Goal: Task Accomplishment & Management: Manage account settings

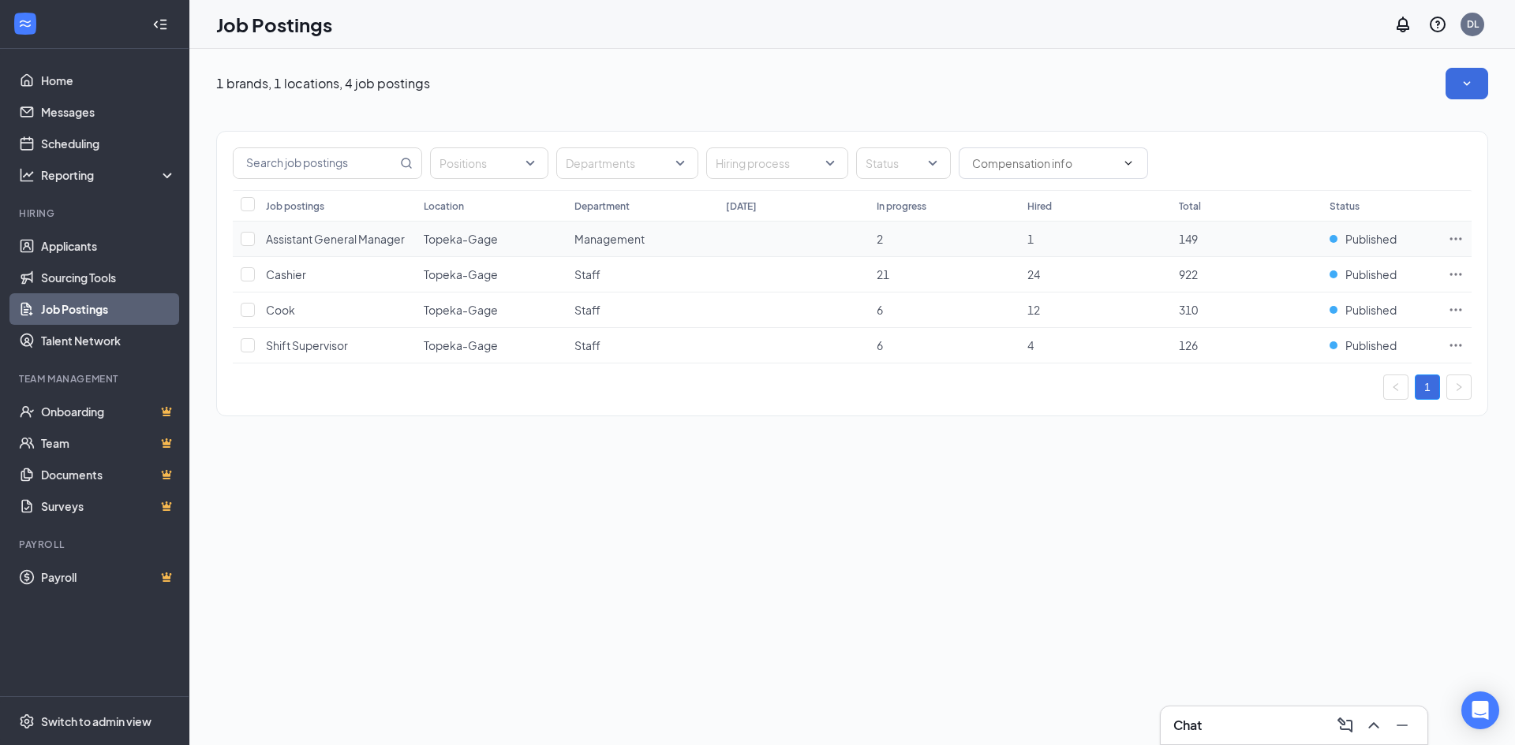
click at [880, 239] on span "2" at bounding box center [879, 239] width 6 height 14
click at [371, 241] on span "Assistant General Manager" at bounding box center [335, 239] width 139 height 14
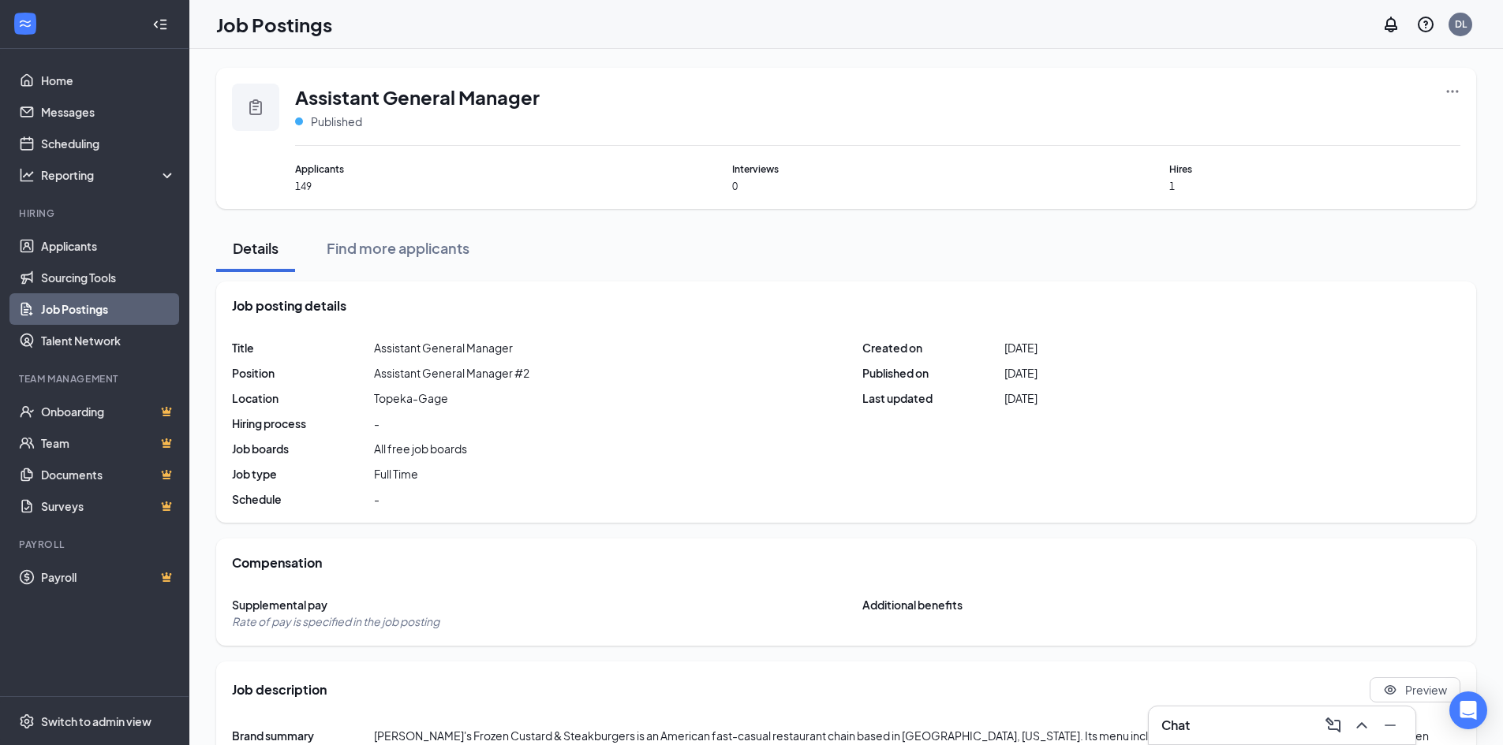
click at [1466, 89] on div "Assistant General Manager Published Applicants 149 Interviews 0 Hires 1" at bounding box center [846, 138] width 1260 height 141
click at [1460, 90] on div "Assistant General Manager Published Applicants 149 Interviews 0 Hires 1" at bounding box center [846, 138] width 1260 height 141
click at [1454, 92] on icon "Ellipses" at bounding box center [1452, 92] width 16 height 16
click at [886, 265] on div "Details Find more applicants" at bounding box center [846, 248] width 1260 height 47
click at [269, 110] on div at bounding box center [255, 107] width 47 height 47
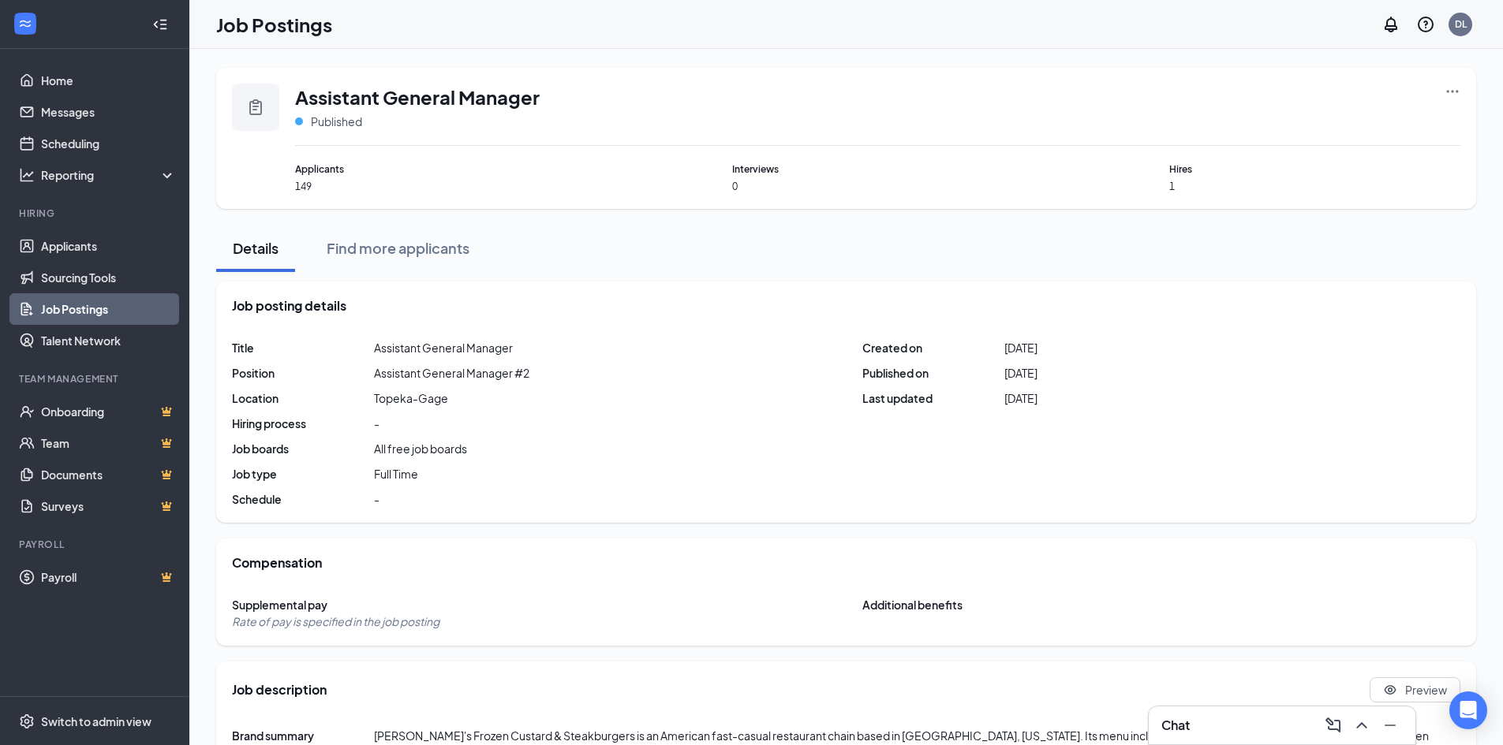
click at [338, 139] on div "Assistant General Manager Published" at bounding box center [877, 115] width 1165 height 62
click at [377, 249] on div "Find more applicants" at bounding box center [398, 248] width 143 height 20
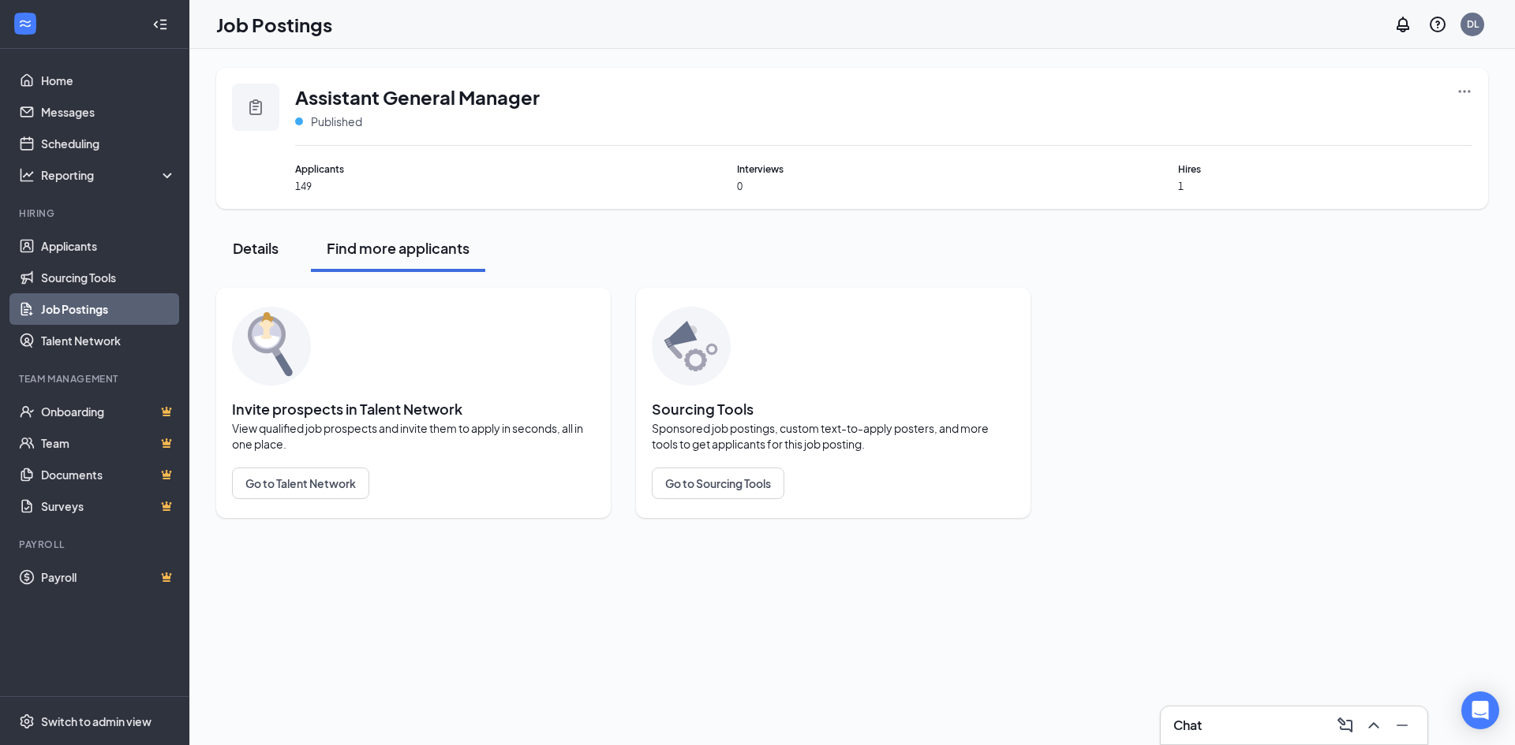
click at [274, 246] on div "Details" at bounding box center [255, 248] width 47 height 20
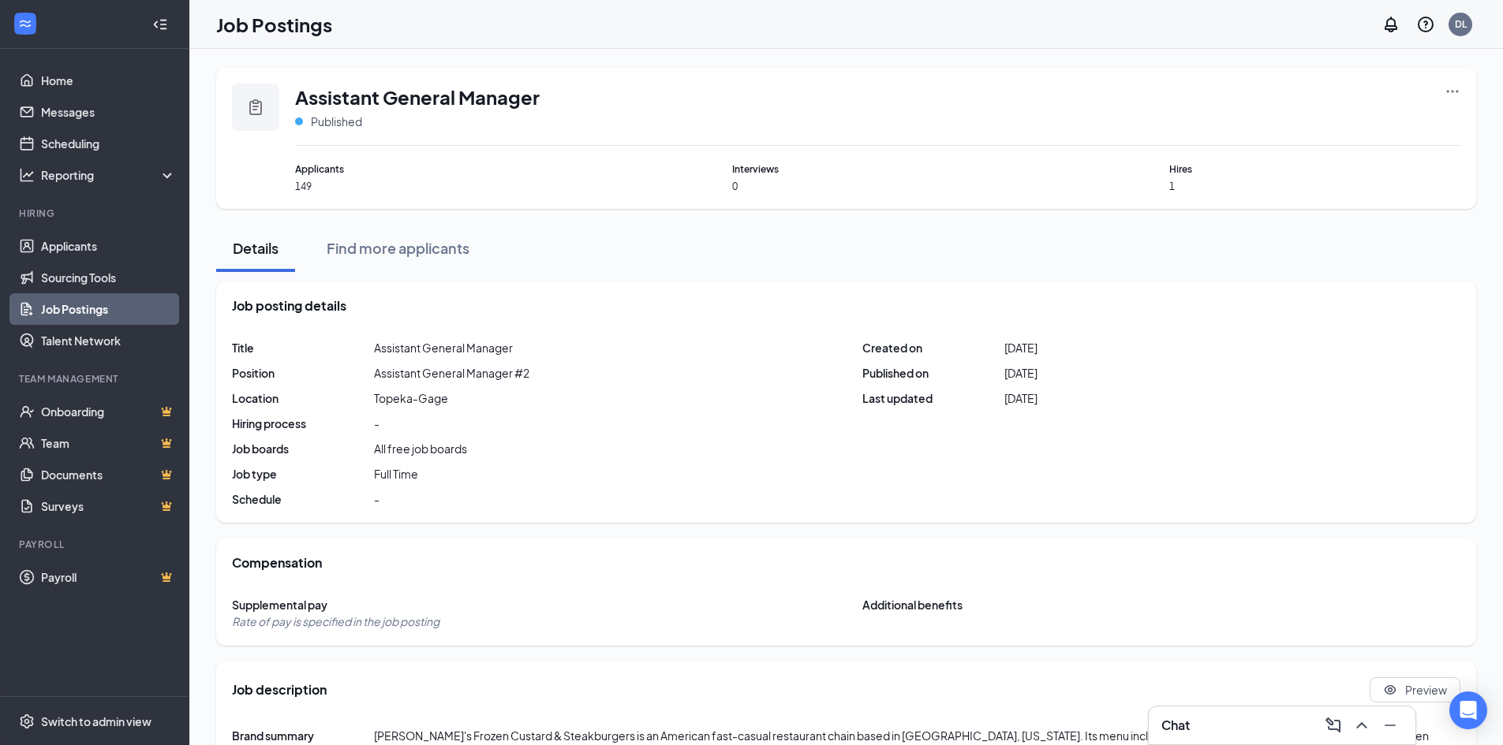
click at [84, 308] on link "Job Postings" at bounding box center [108, 309] width 135 height 32
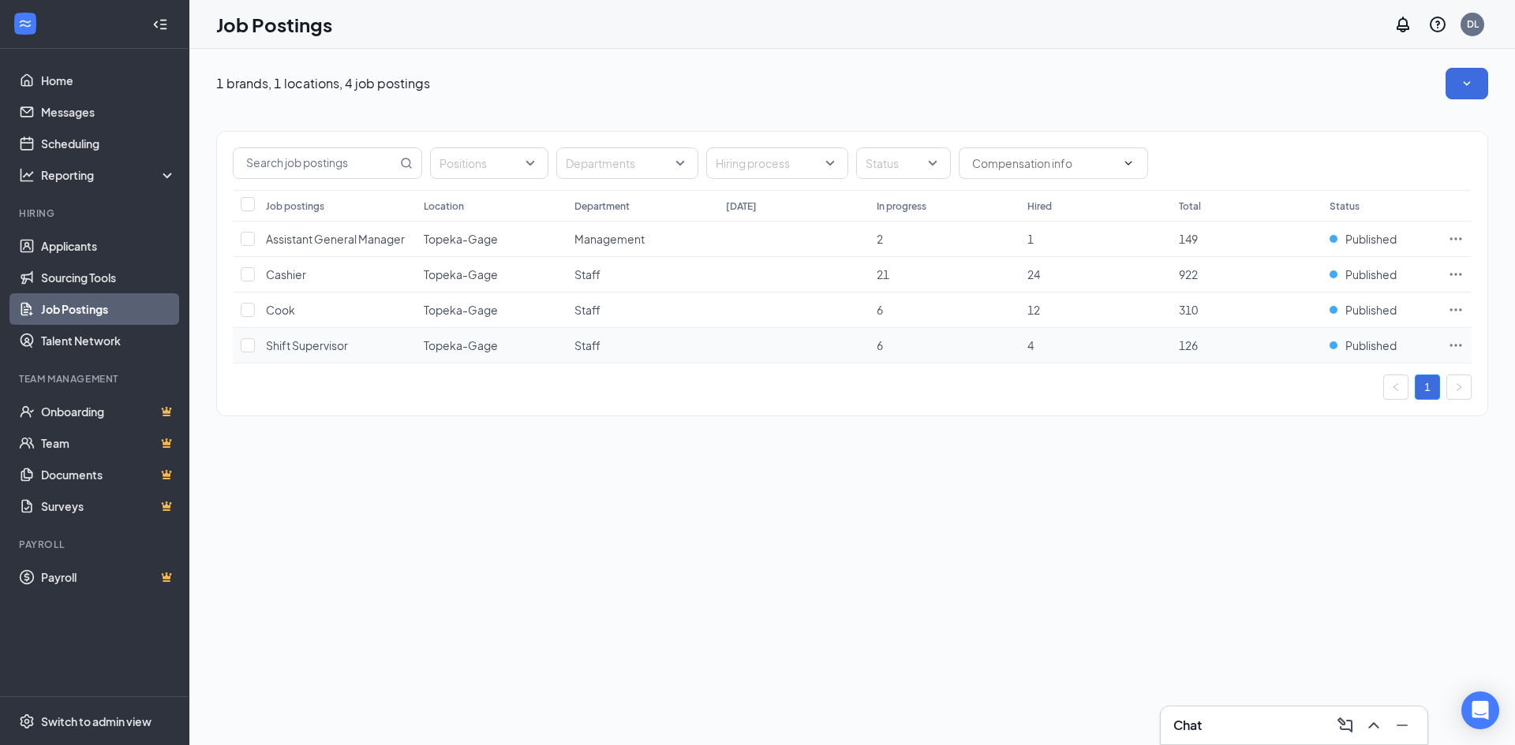
click at [1458, 346] on icon "Ellipses" at bounding box center [1455, 346] width 16 height 16
click at [1449, 241] on icon "Ellipses" at bounding box center [1455, 239] width 16 height 16
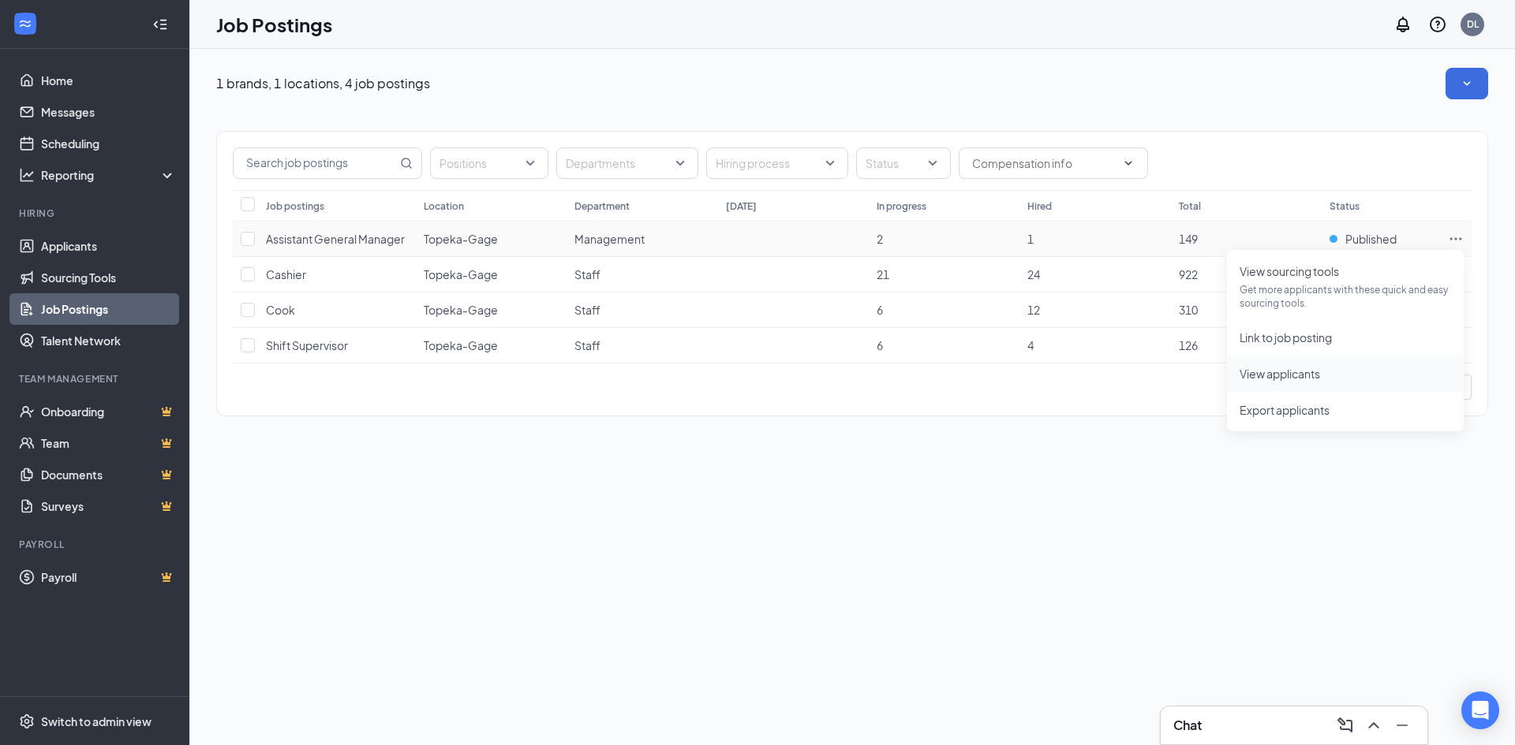
click at [1422, 379] on span "View applicants" at bounding box center [1344, 373] width 211 height 17
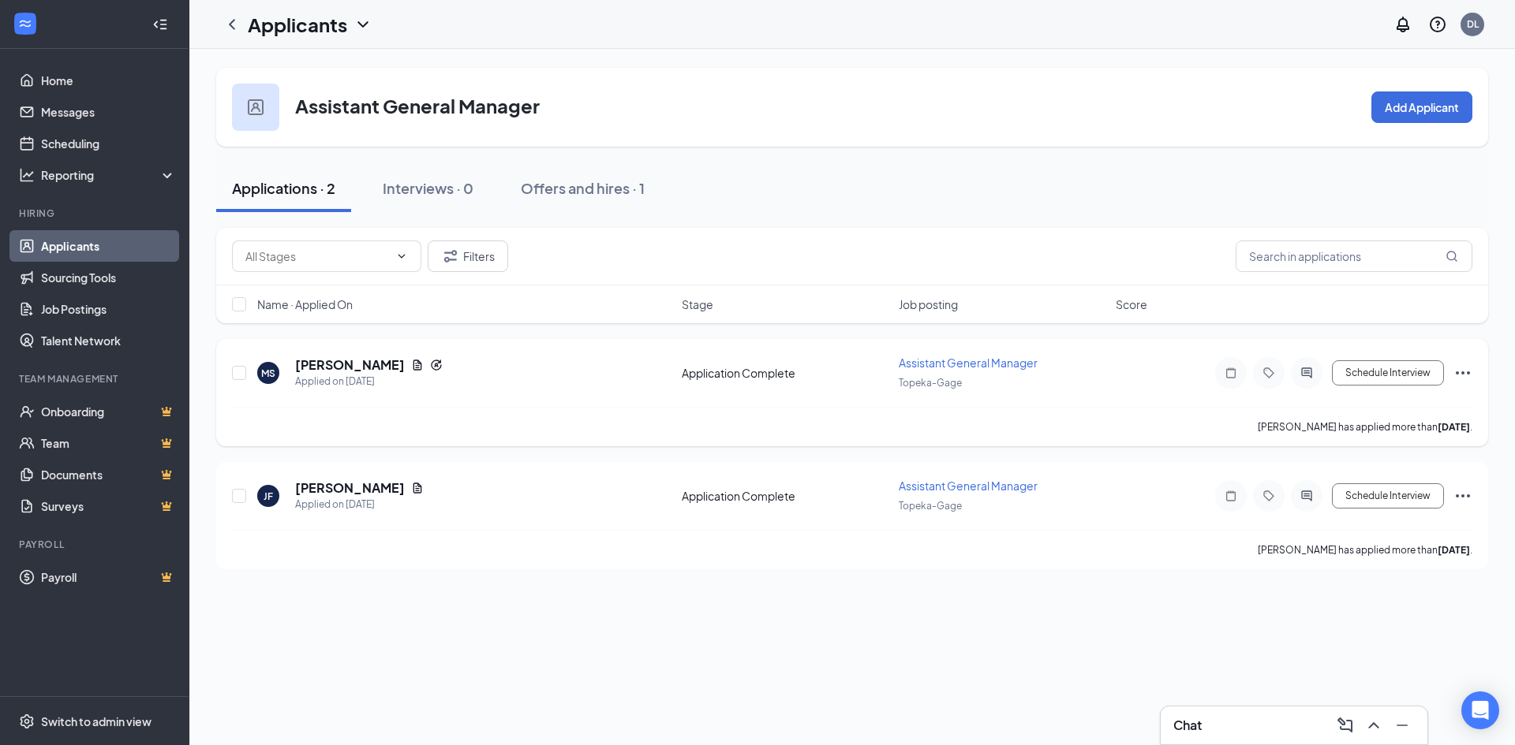
click at [1460, 370] on icon "Ellipses" at bounding box center [1462, 373] width 19 height 19
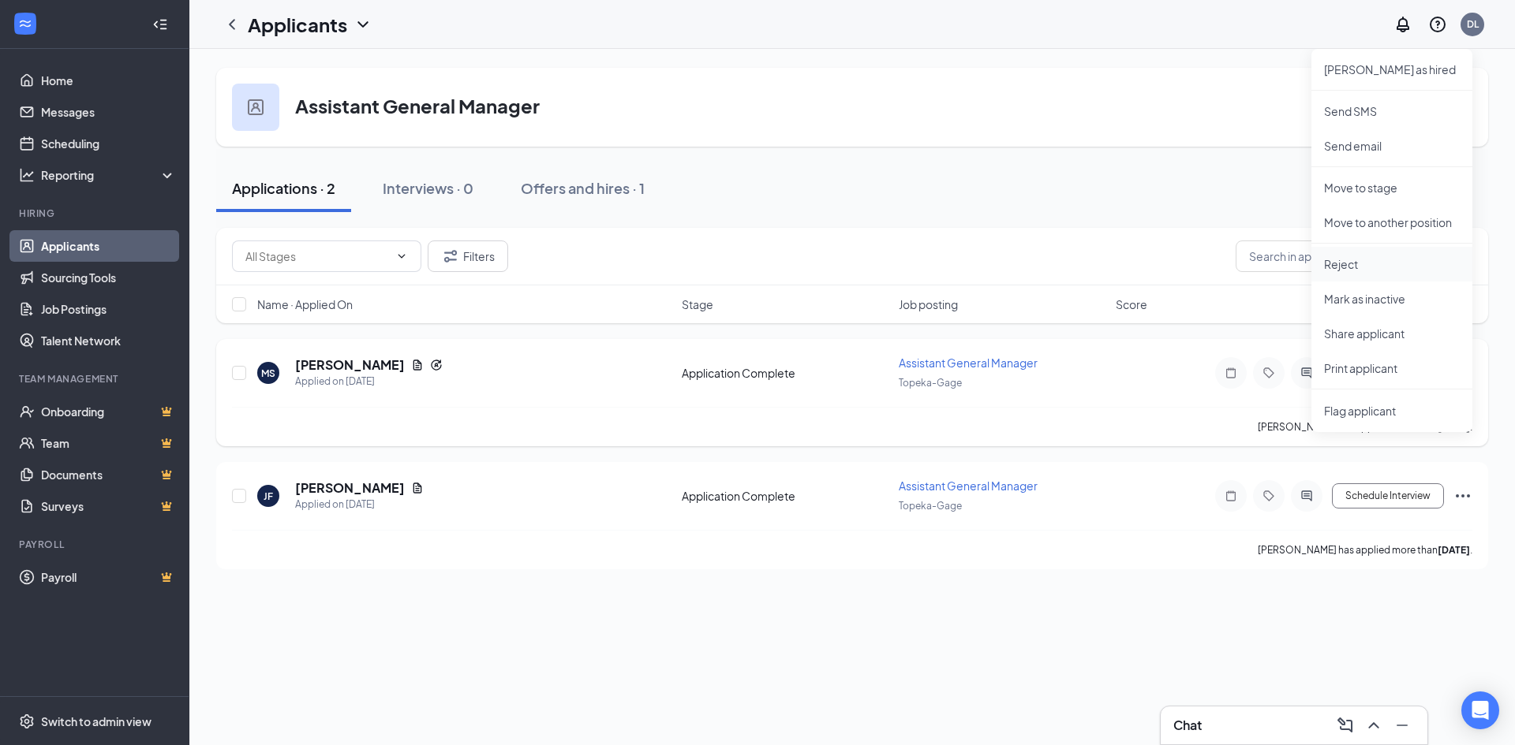
click at [1452, 269] on p "Reject" at bounding box center [1392, 264] width 136 height 16
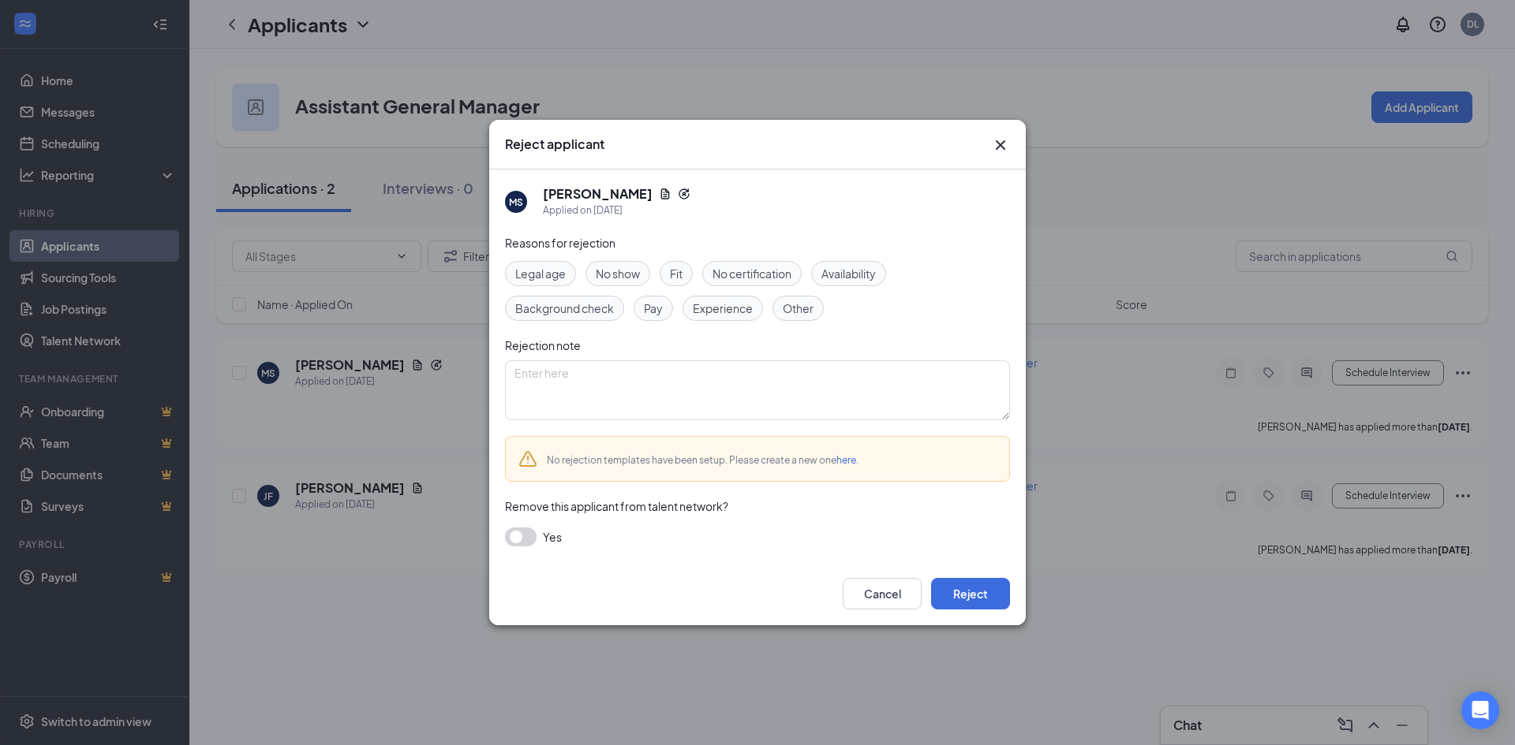
click at [803, 317] on div "Other" at bounding box center [797, 308] width 51 height 25
click at [1000, 598] on button "Reject" at bounding box center [970, 594] width 79 height 32
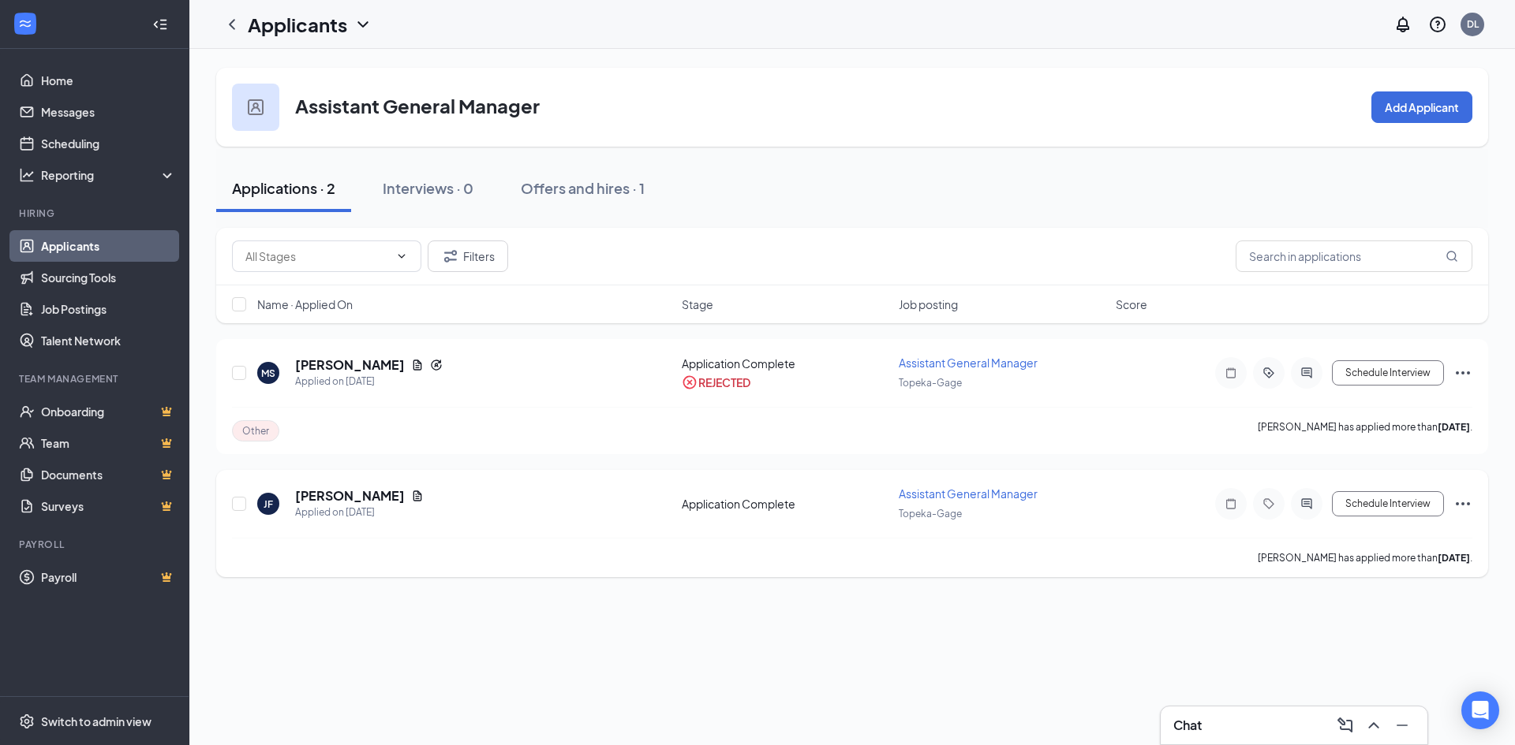
click at [1462, 503] on icon "Ellipses" at bounding box center [1462, 503] width 14 height 3
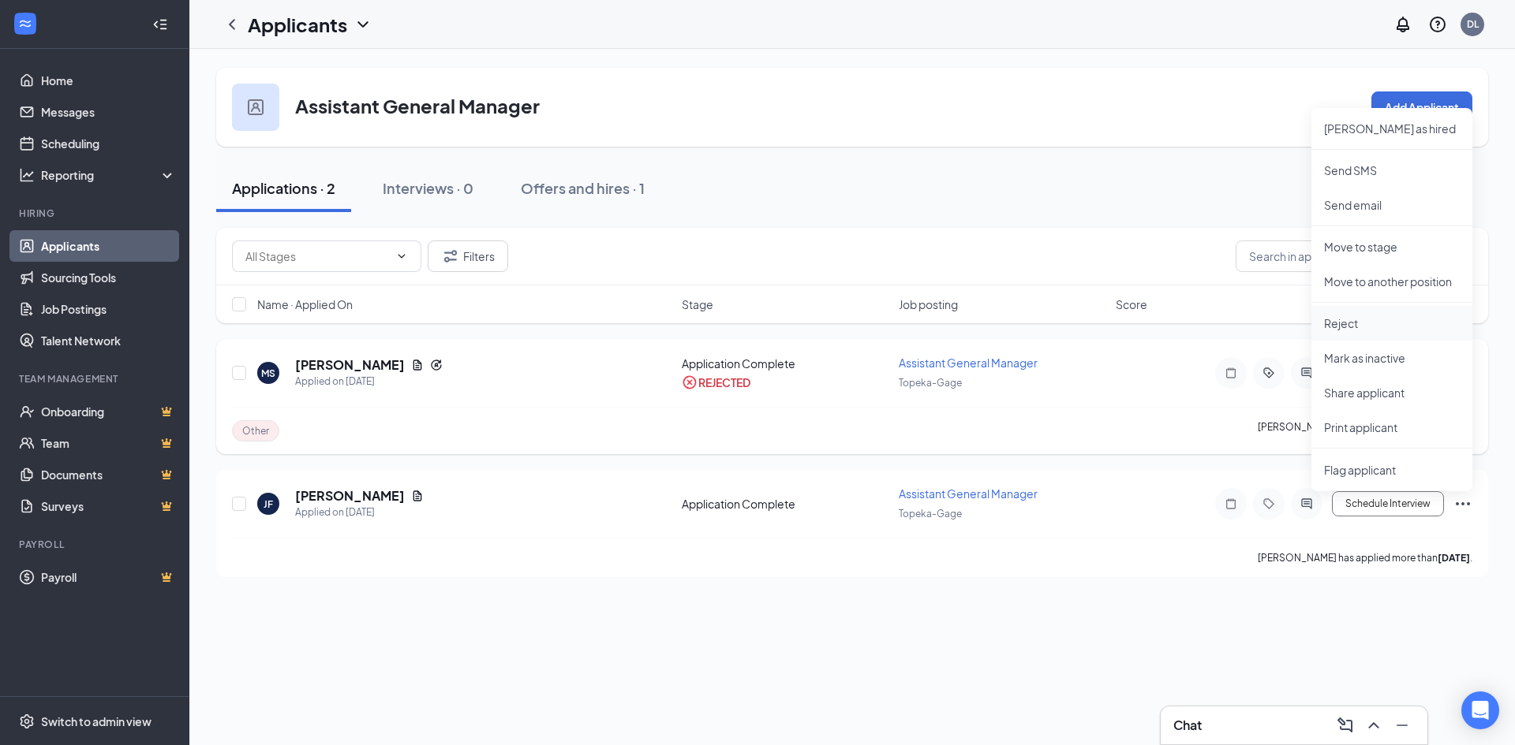
click at [1404, 319] on p "Reject" at bounding box center [1392, 324] width 136 height 16
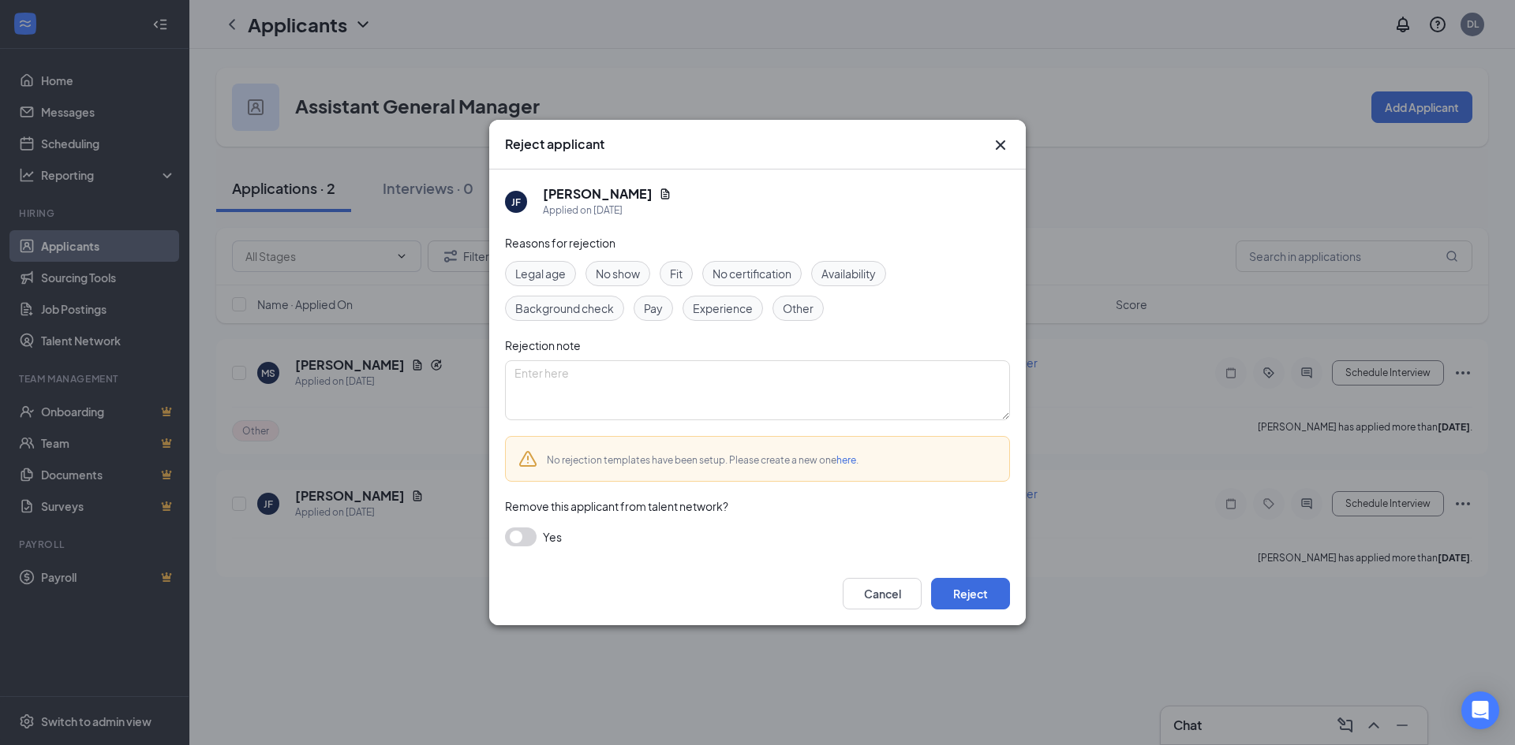
click at [813, 312] on div "Other" at bounding box center [797, 308] width 51 height 25
click at [992, 594] on button "Reject" at bounding box center [970, 594] width 79 height 32
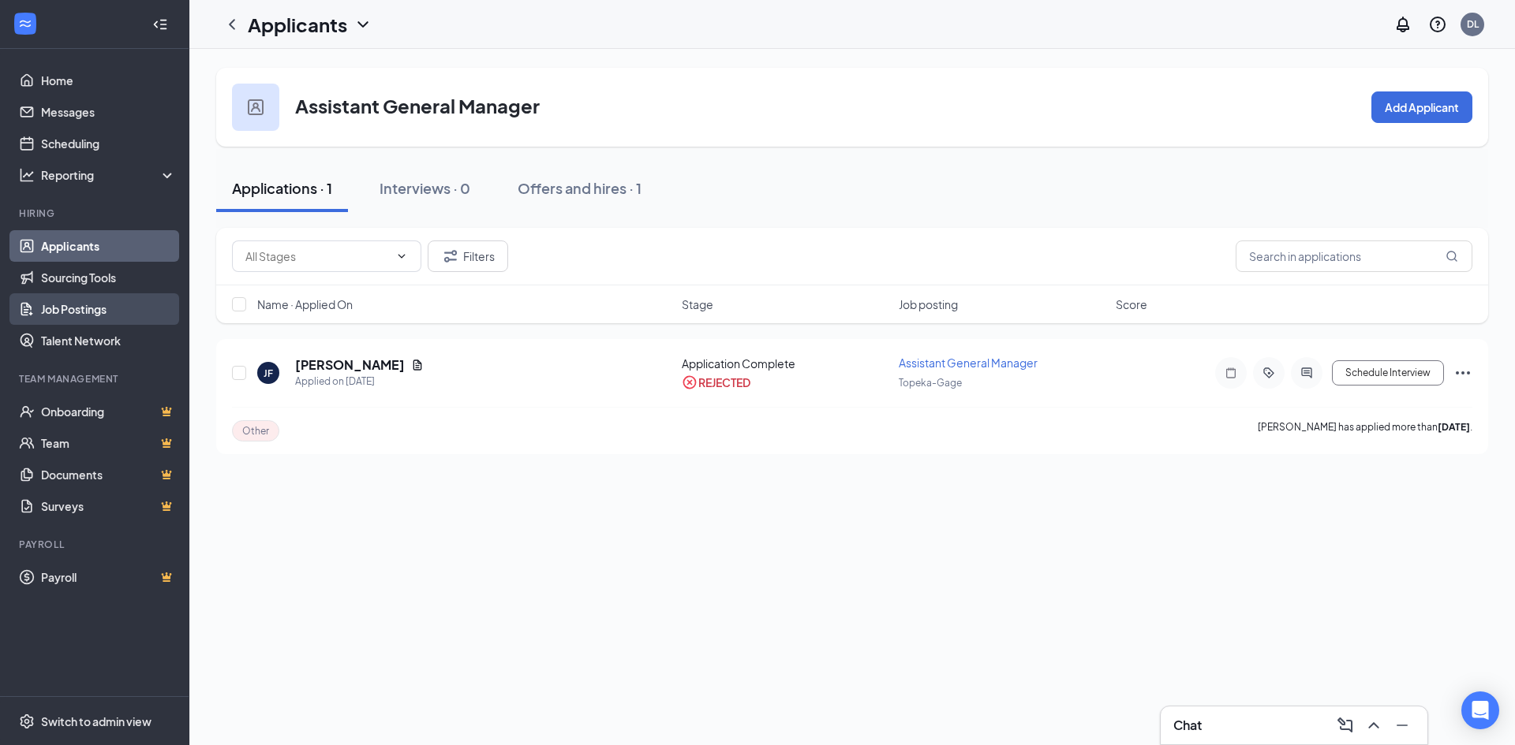
click at [73, 301] on link "Job Postings" at bounding box center [108, 309] width 135 height 32
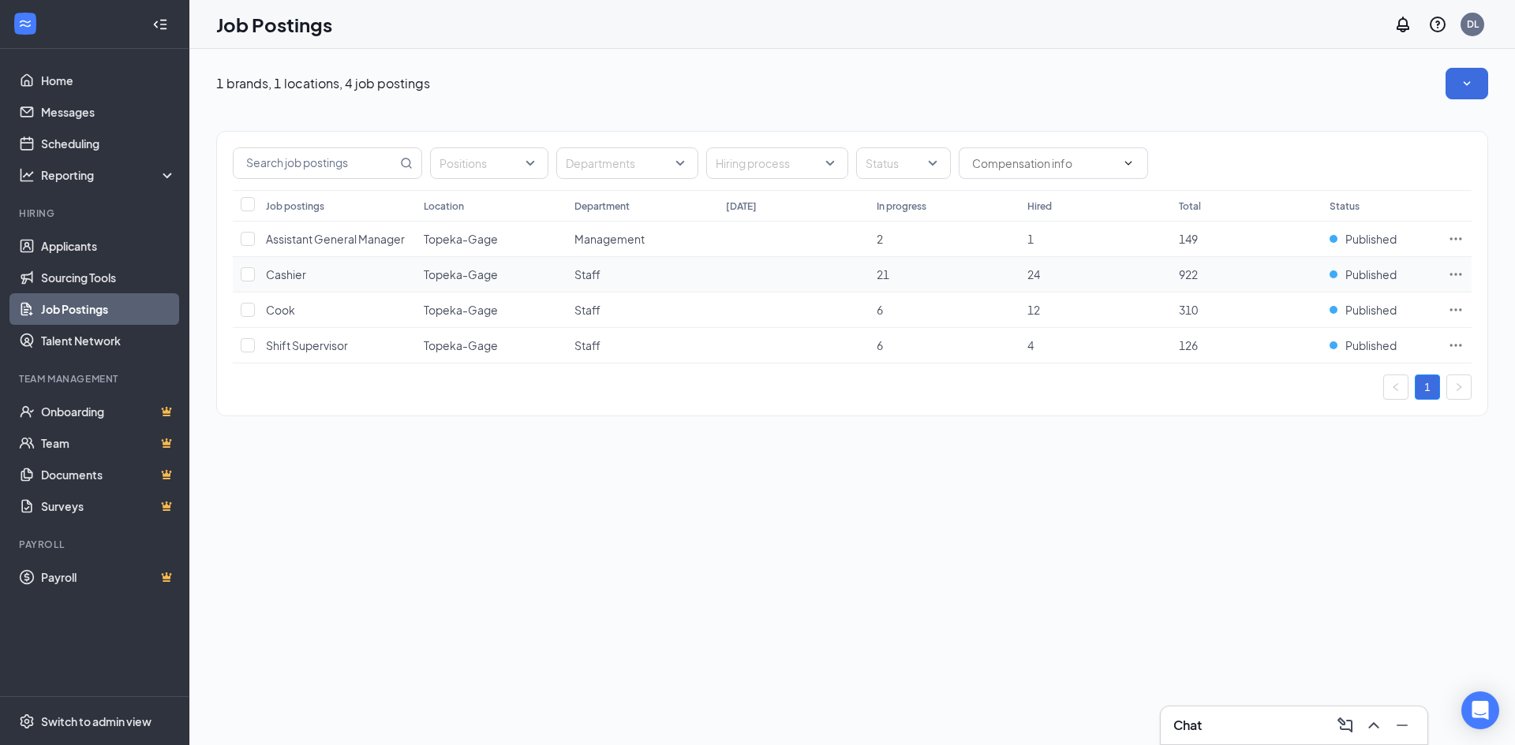
click at [1456, 279] on icon "Ellipses" at bounding box center [1455, 275] width 16 height 16
click at [1323, 409] on span "View applicants" at bounding box center [1344, 409] width 211 height 17
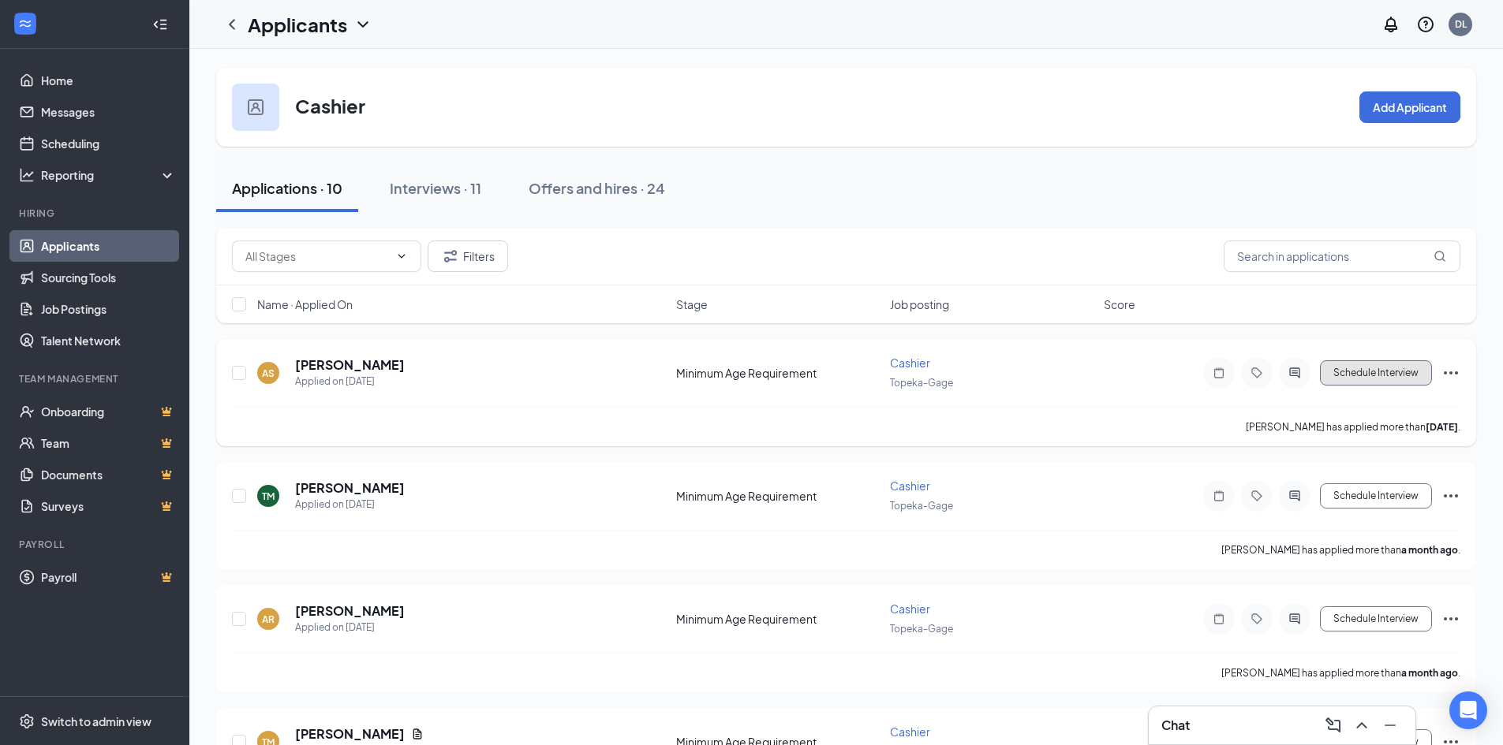
click at [1405, 384] on button "Schedule Interview" at bounding box center [1376, 372] width 112 height 25
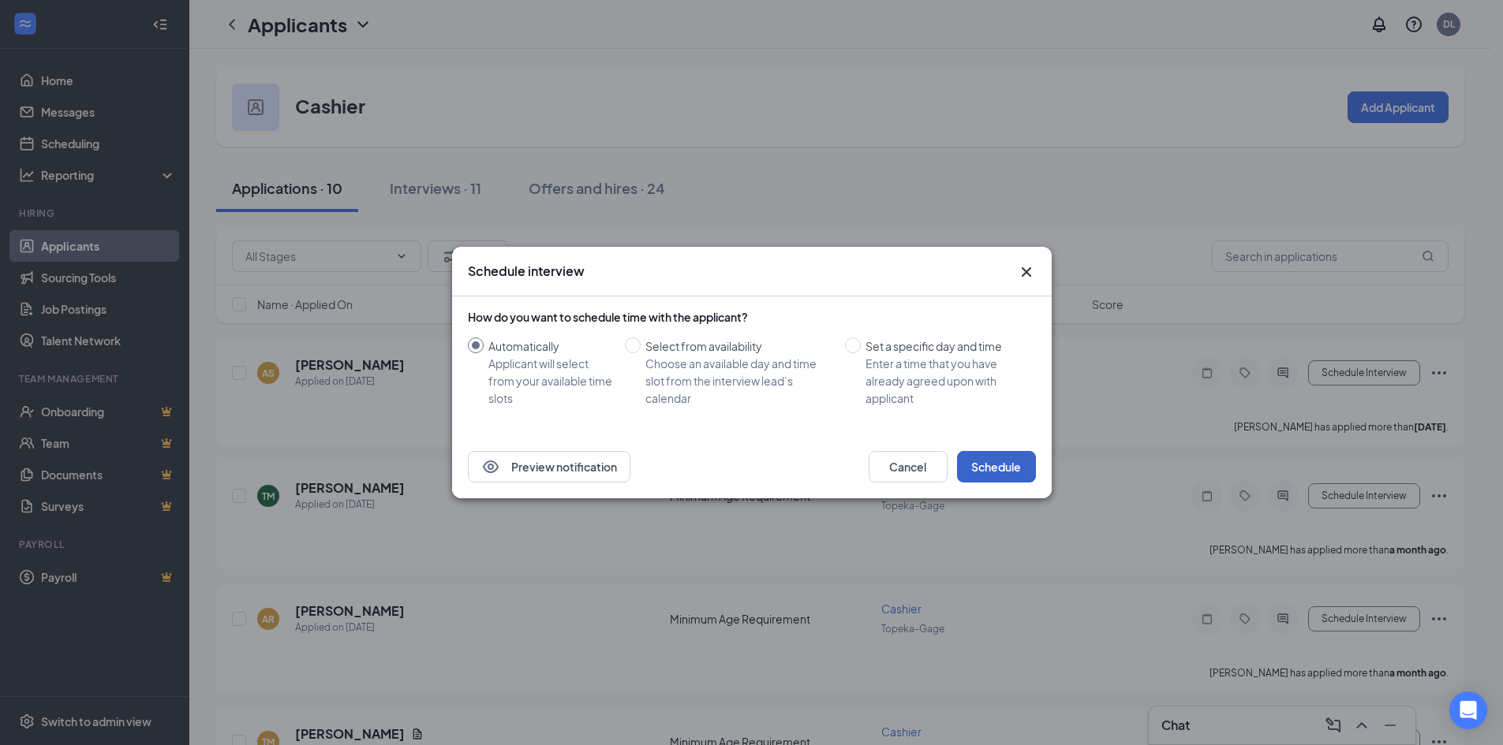
click at [1025, 472] on button "Schedule" at bounding box center [996, 467] width 79 height 32
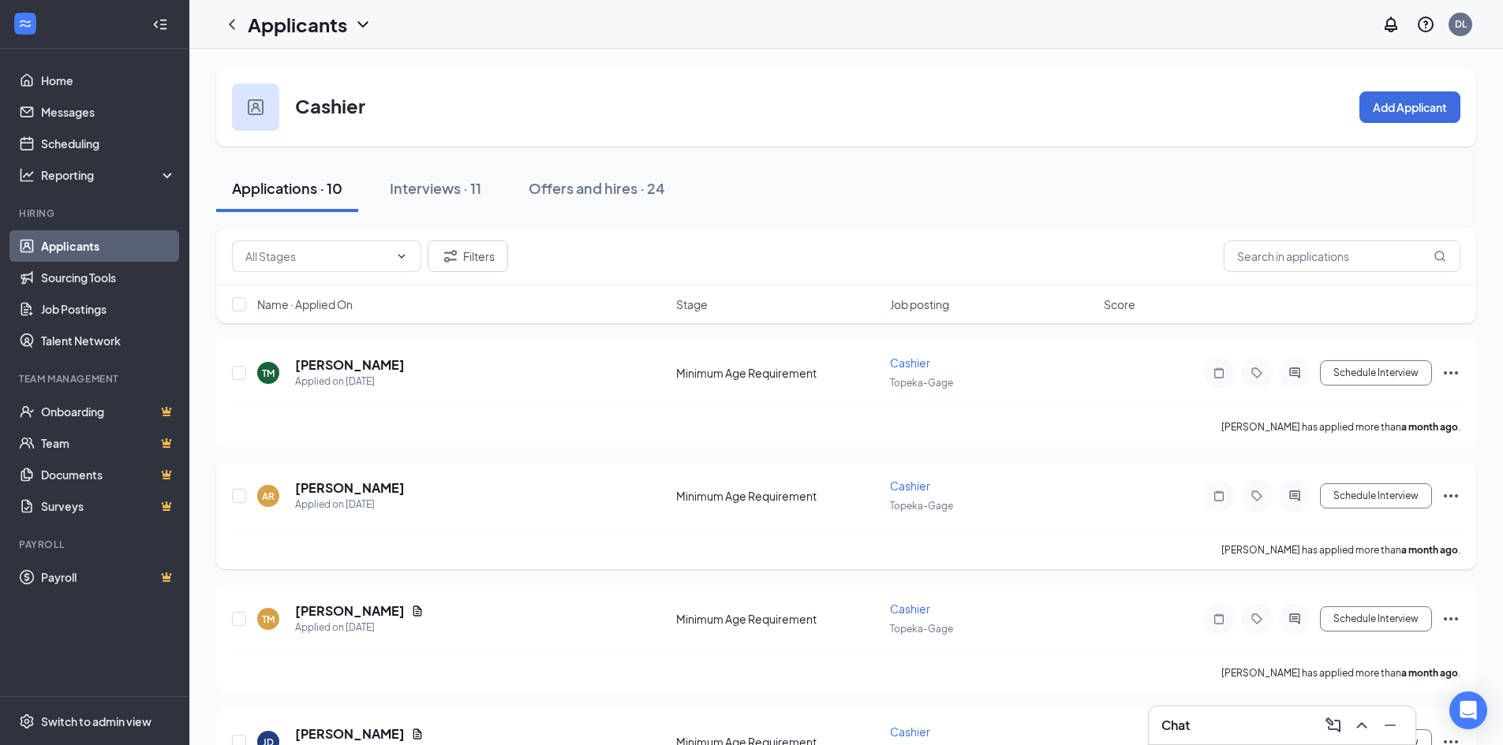
click at [1455, 501] on icon "Ellipses" at bounding box center [1450, 496] width 19 height 19
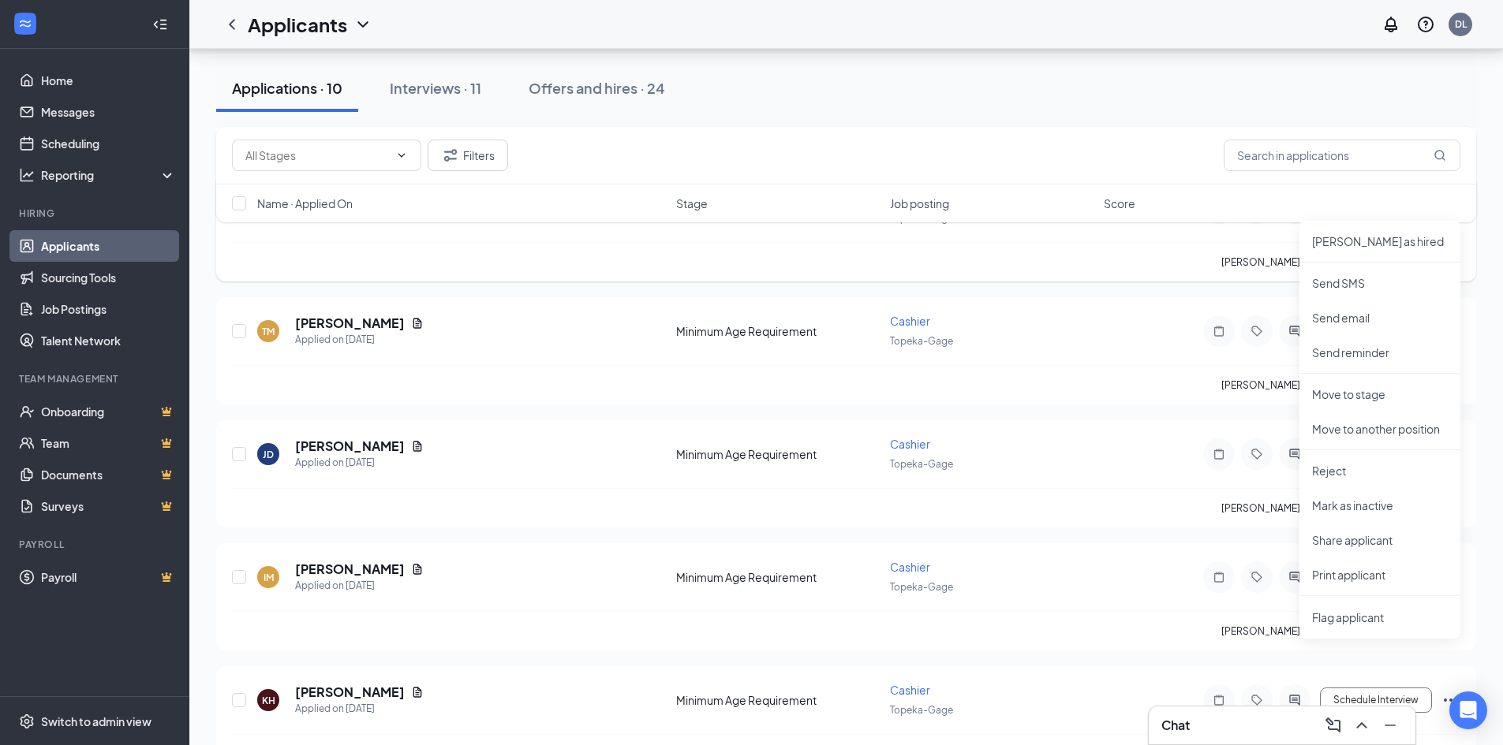
scroll to position [316, 0]
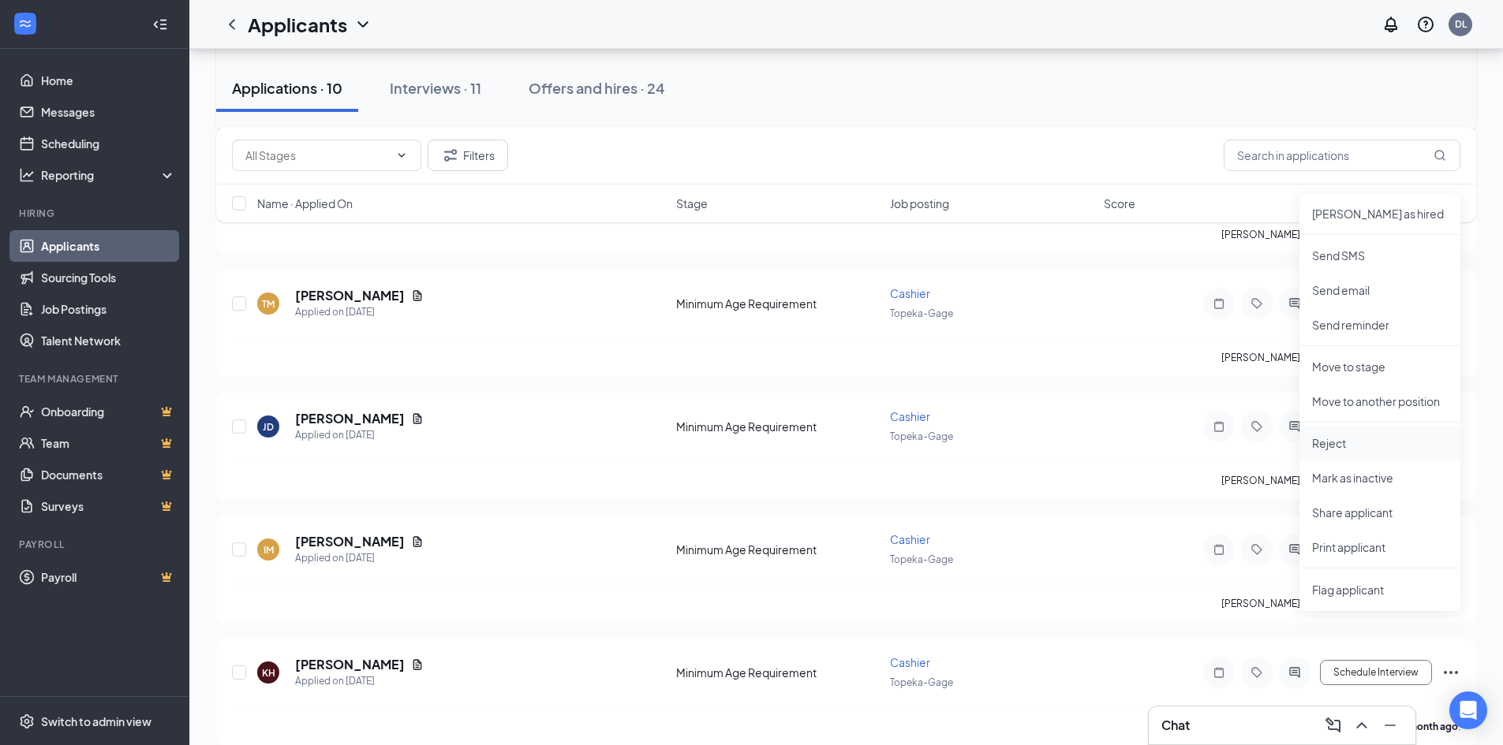
click at [1432, 450] on p "Reject" at bounding box center [1380, 443] width 136 height 16
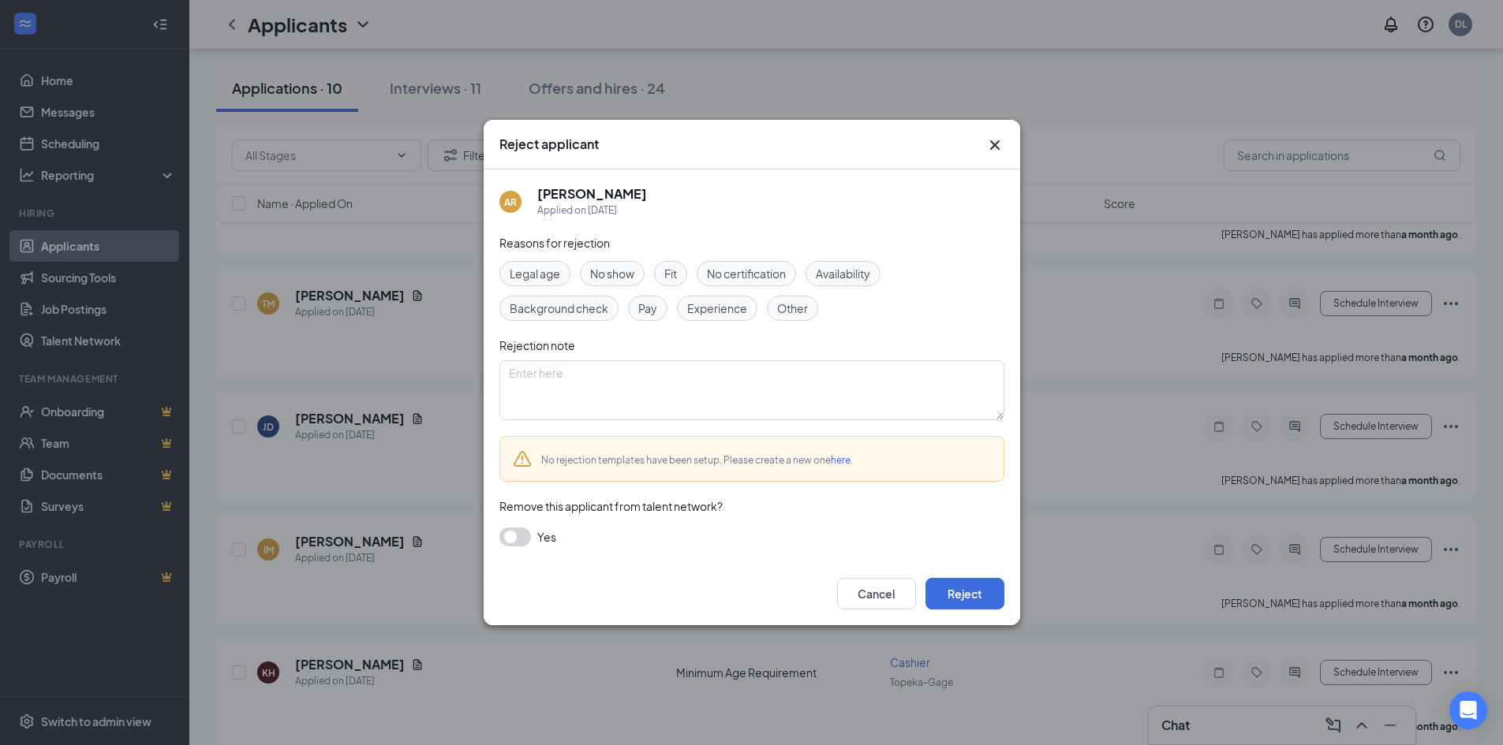
click at [520, 540] on button "button" at bounding box center [515, 537] width 32 height 19
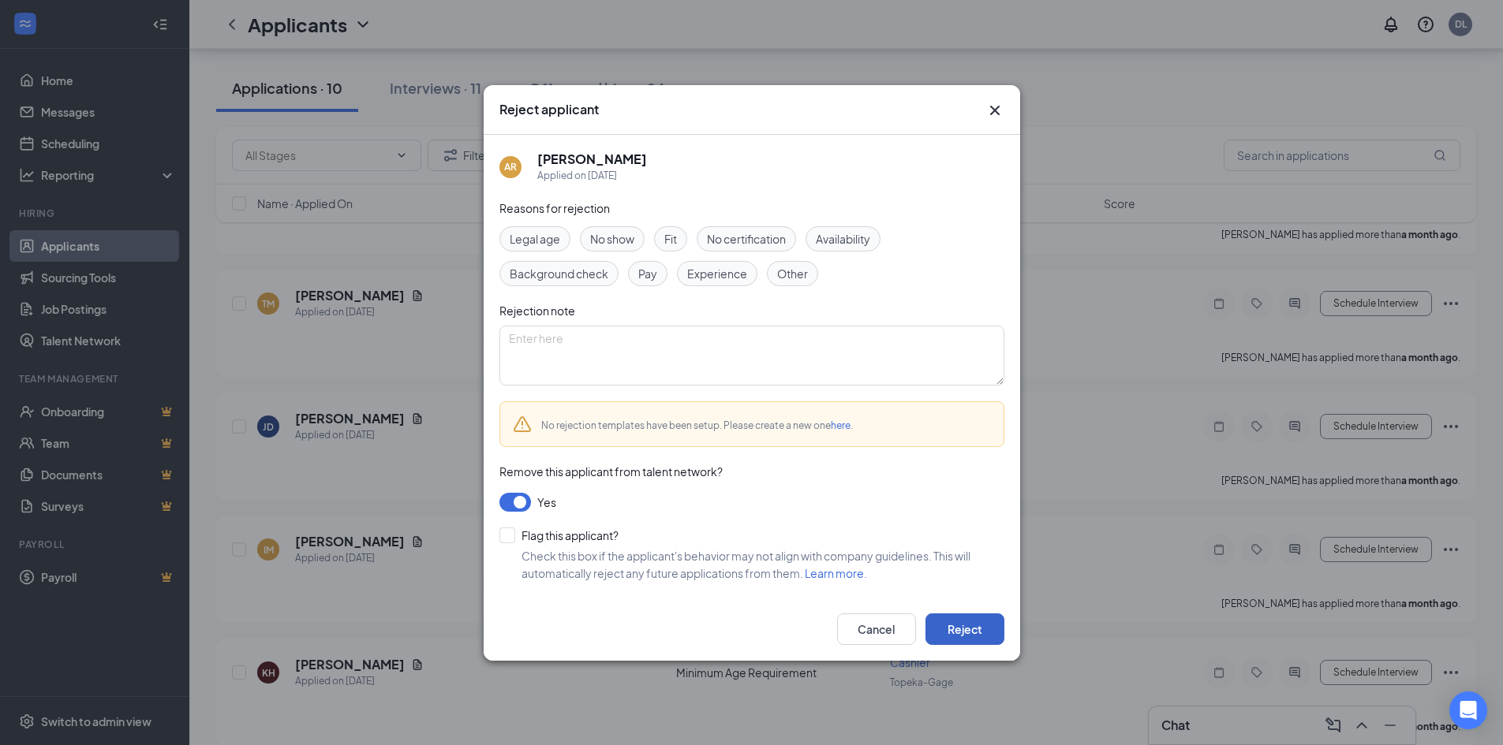
click at [939, 637] on button "Reject" at bounding box center [964, 630] width 79 height 32
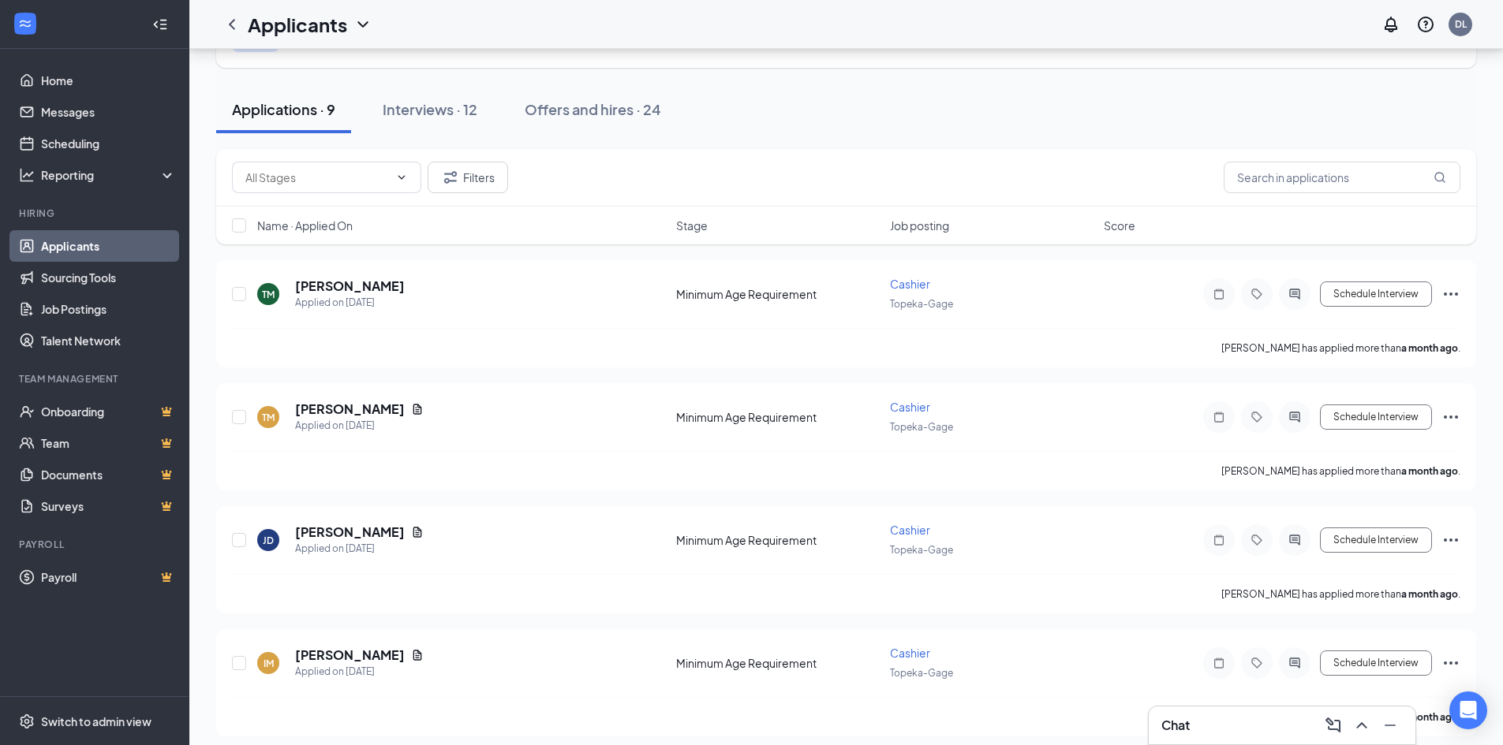
scroll to position [0, 0]
